Goal: Task Accomplishment & Management: Manage account settings

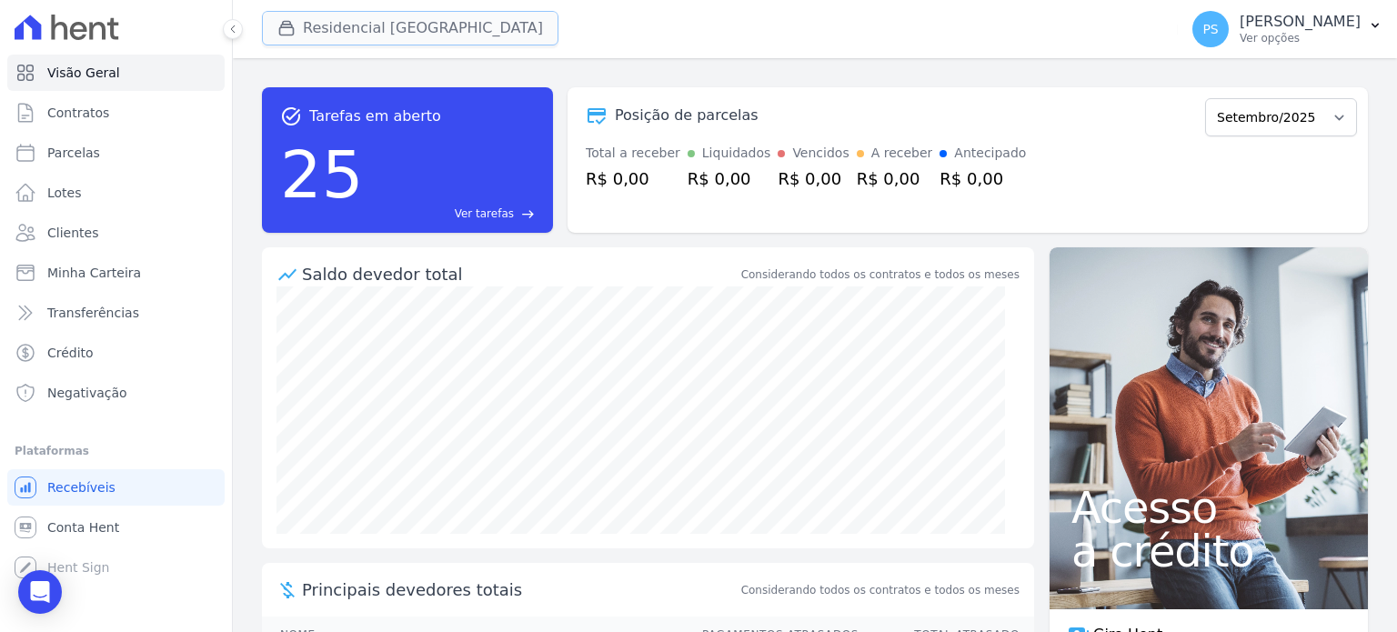
click at [378, 27] on button "Residencial [GEOGRAPHIC_DATA]" at bounding box center [410, 28] width 297 height 35
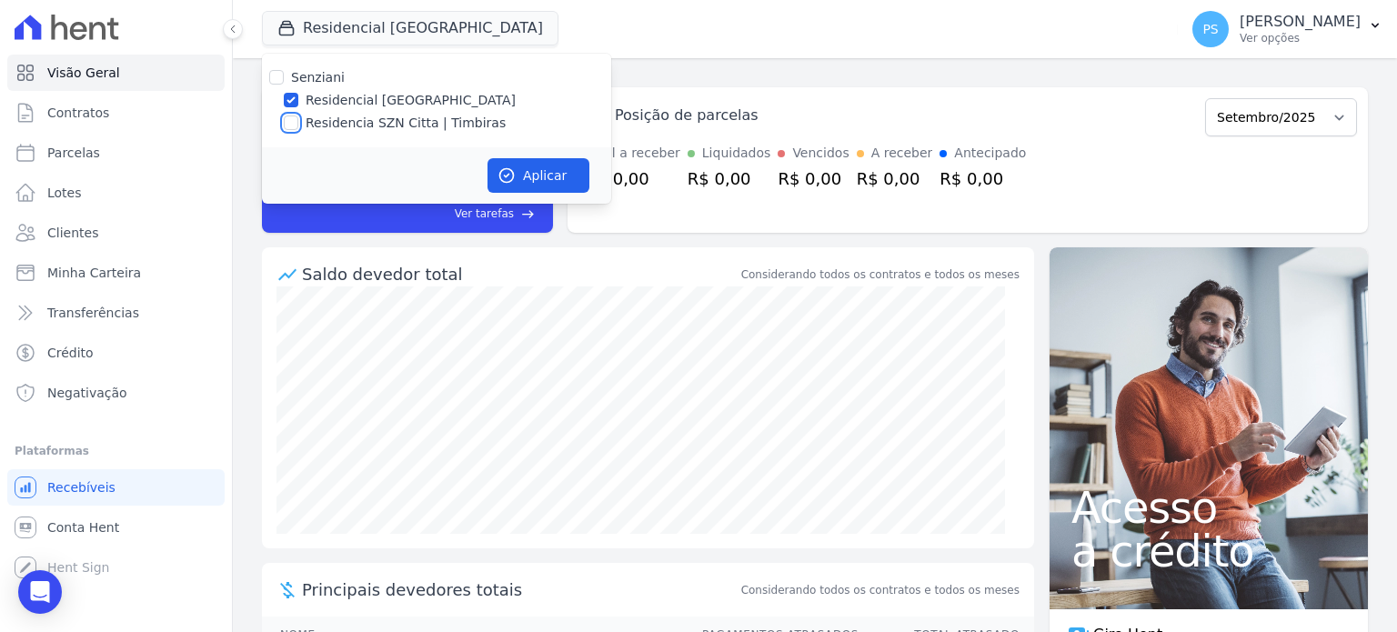
click at [288, 125] on input "Residencia SZN Citta | Timbiras" at bounding box center [291, 123] width 15 height 15
checkbox input "true"
click at [290, 105] on input "Residencial [GEOGRAPHIC_DATA]" at bounding box center [291, 100] width 15 height 15
checkbox input "false"
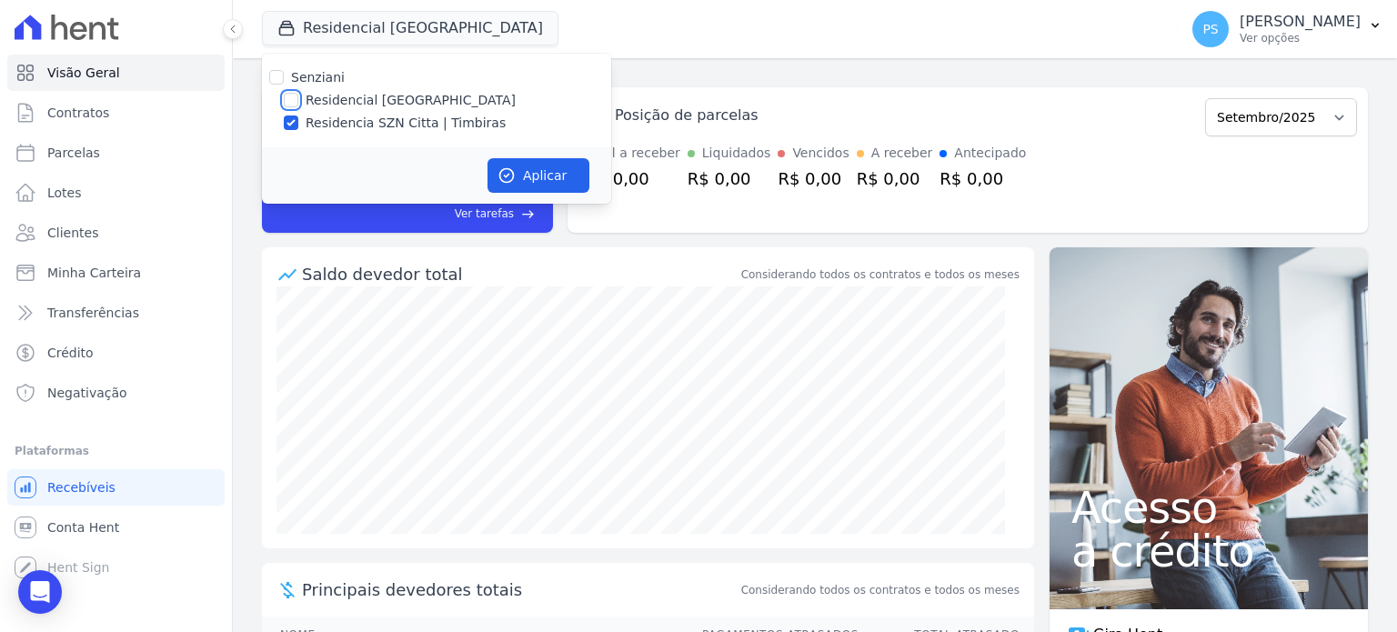
checkbox input "false"
click at [539, 176] on button "Aplicar" at bounding box center [539, 175] width 102 height 35
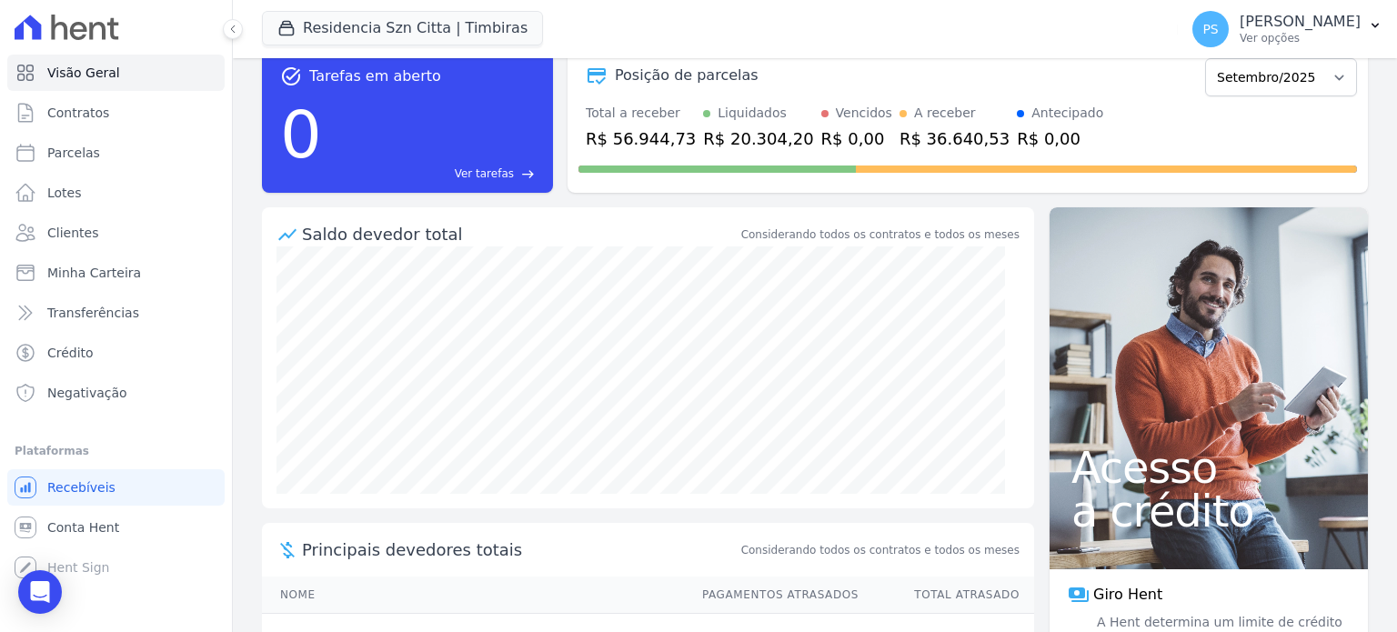
scroll to position [91, 0]
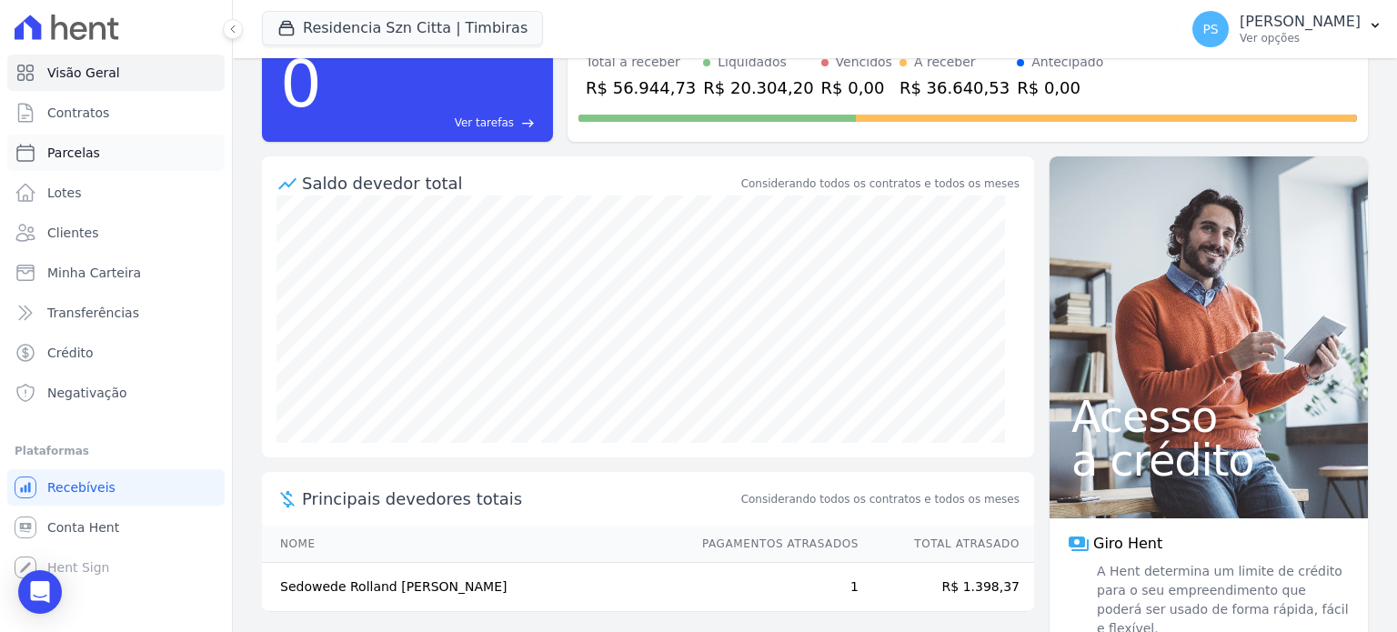
click at [85, 158] on span "Parcelas" at bounding box center [73, 153] width 53 height 18
select select
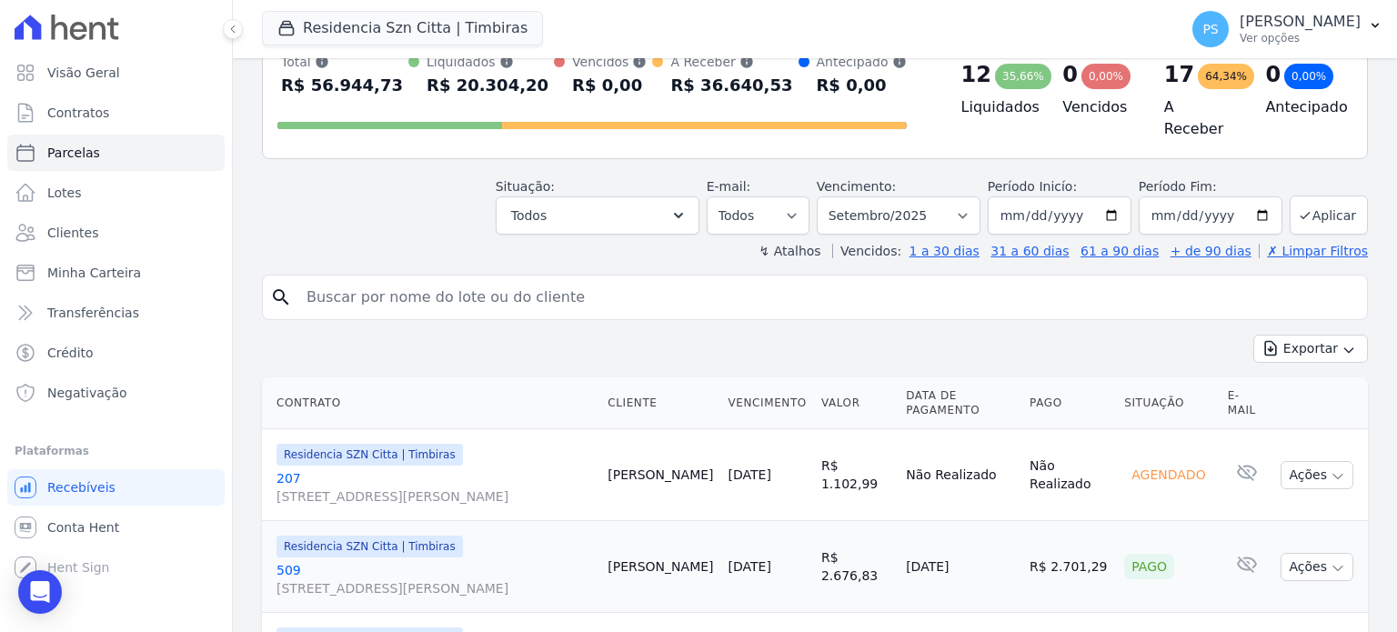
scroll to position [182, 0]
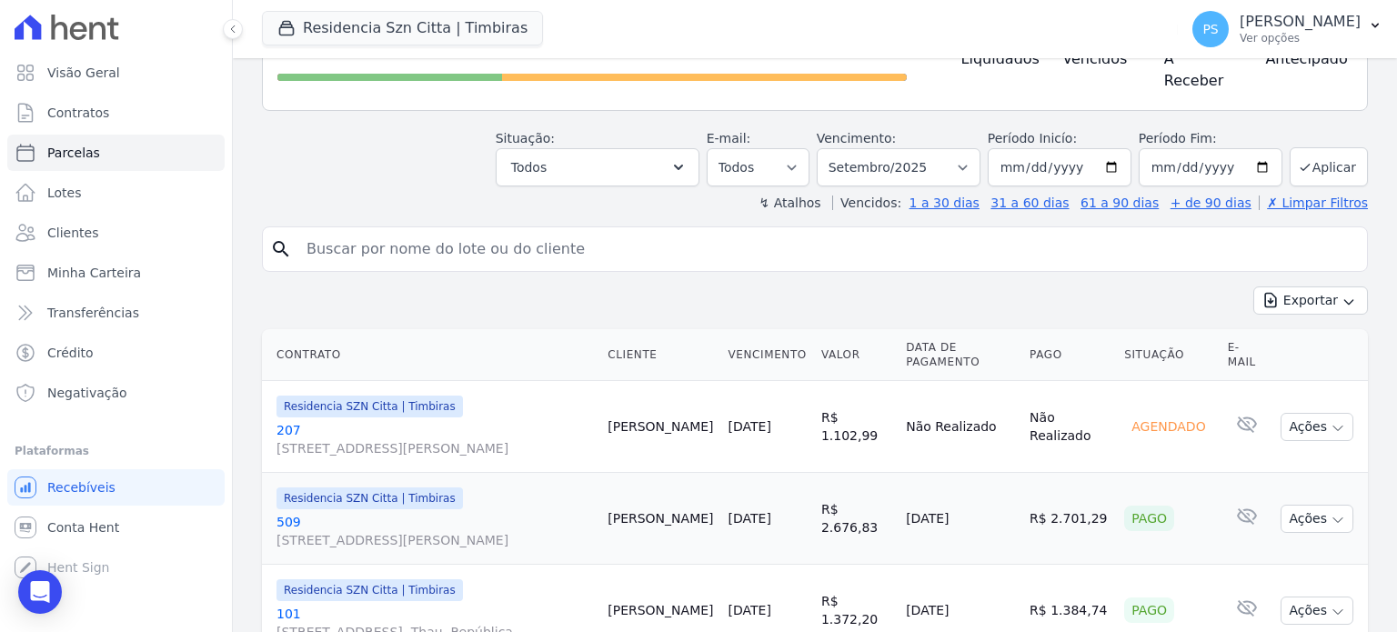
click at [489, 243] on input "search" at bounding box center [828, 249] width 1064 height 36
type input "h"
type input "[PERSON_NAME]"
select select
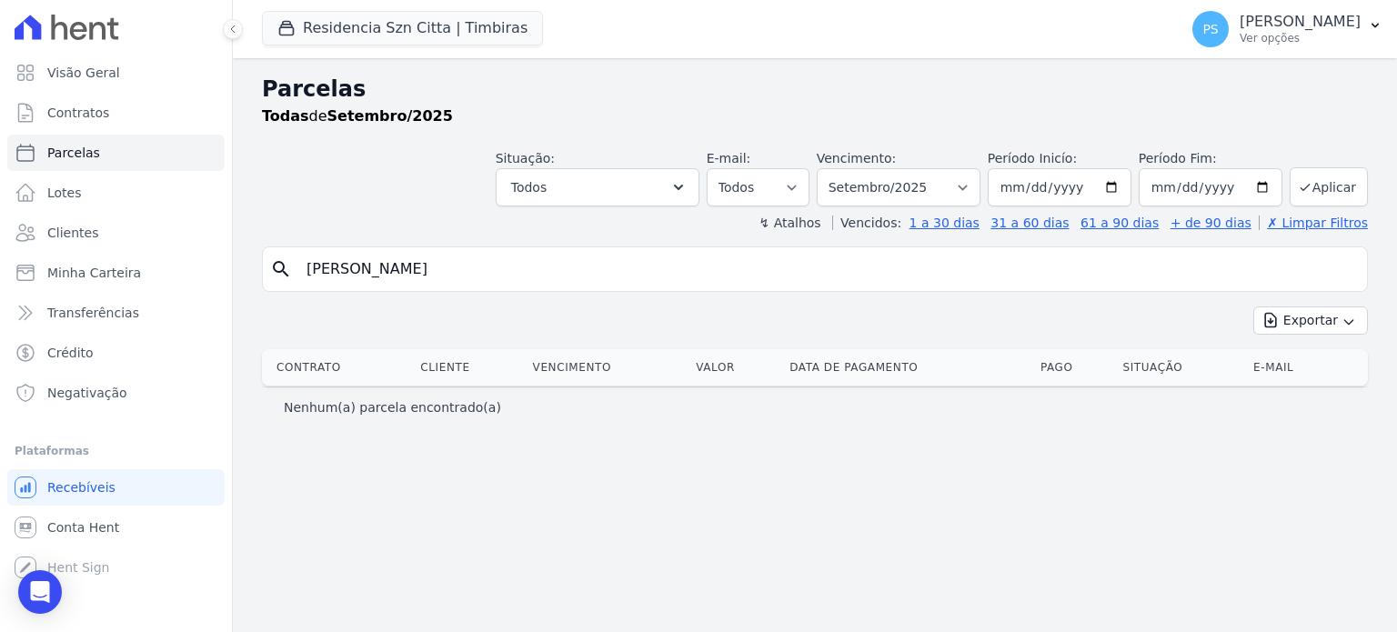
click at [369, 268] on input "[PERSON_NAME]" at bounding box center [828, 269] width 1064 height 36
type input "e"
click at [468, 258] on input "search" at bounding box center [828, 269] width 1064 height 36
type input "[PERSON_NAME]"
select select
